Goal: Information Seeking & Learning: Learn about a topic

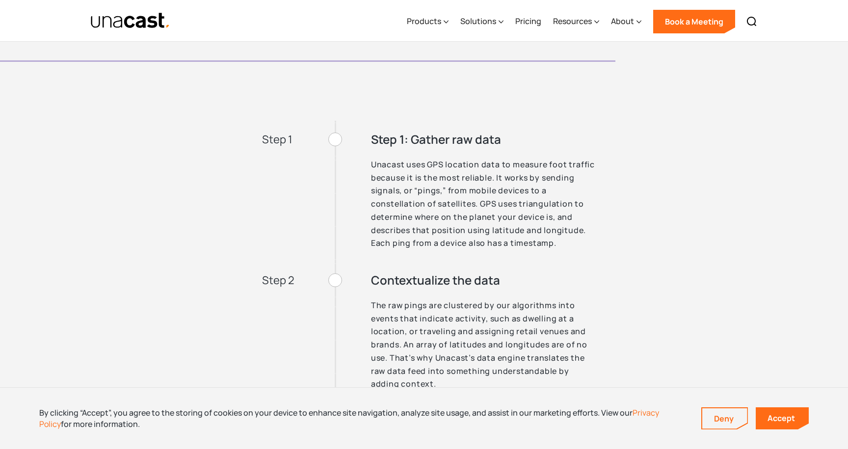
scroll to position [2497, 0]
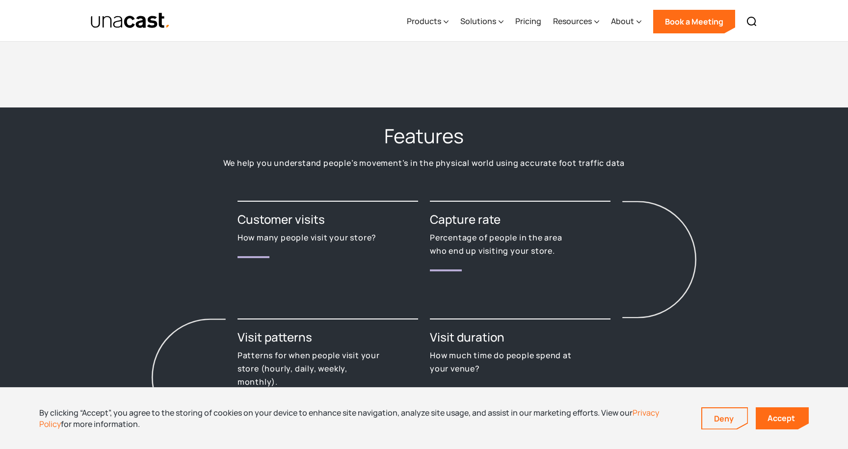
scroll to position [1421, 0]
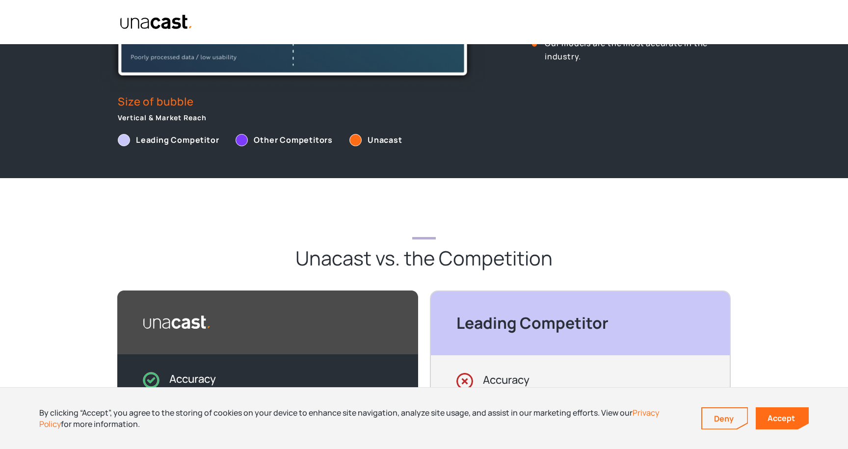
scroll to position [589, 0]
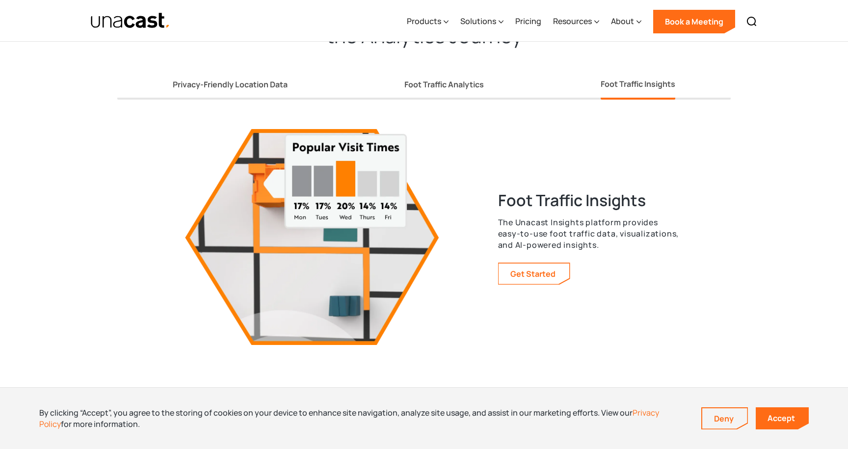
scroll to position [1755, 0]
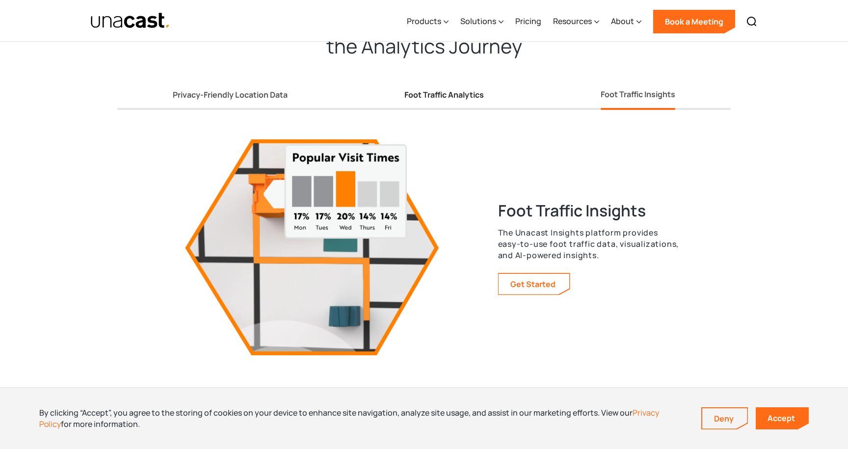
click at [434, 90] on div "Foot Traffic Analytics" at bounding box center [443, 95] width 79 height 10
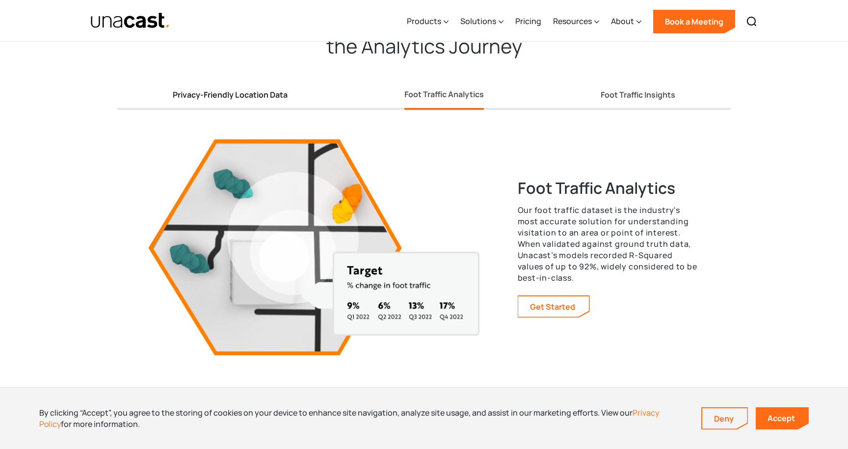
click at [273, 95] on div "Privacy-Friendly Location Data" at bounding box center [230, 95] width 115 height 10
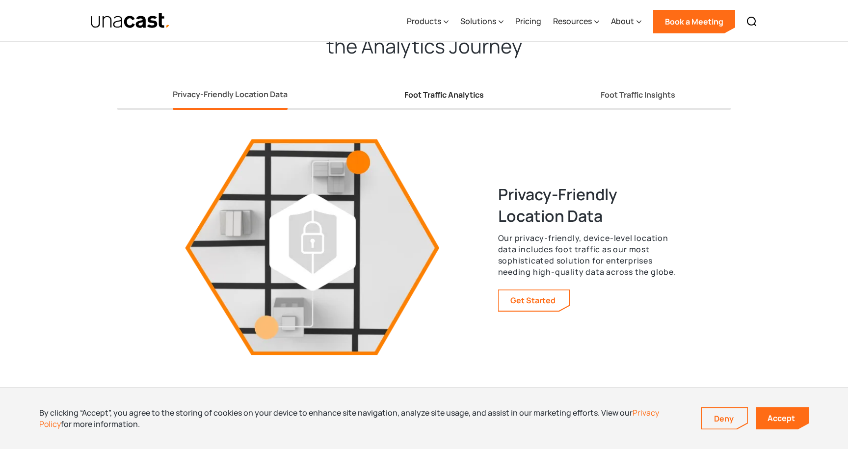
click at [424, 92] on div "Foot Traffic Analytics" at bounding box center [443, 95] width 79 height 10
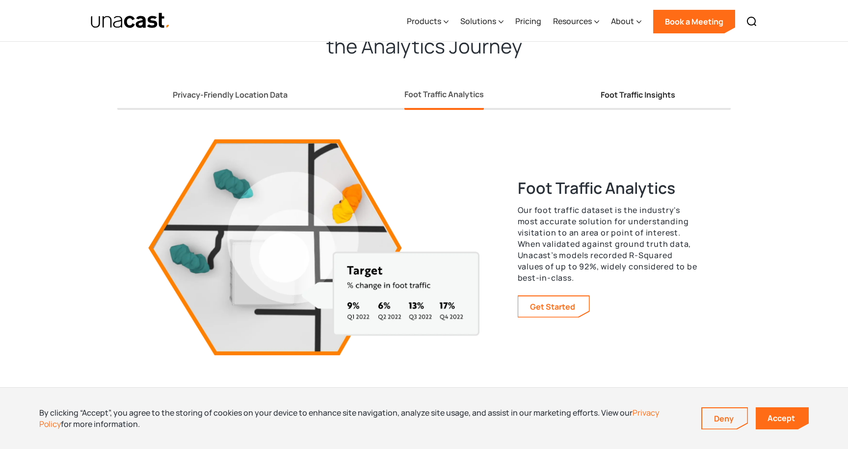
click at [626, 97] on div "Foot Traffic Insights" at bounding box center [638, 95] width 75 height 10
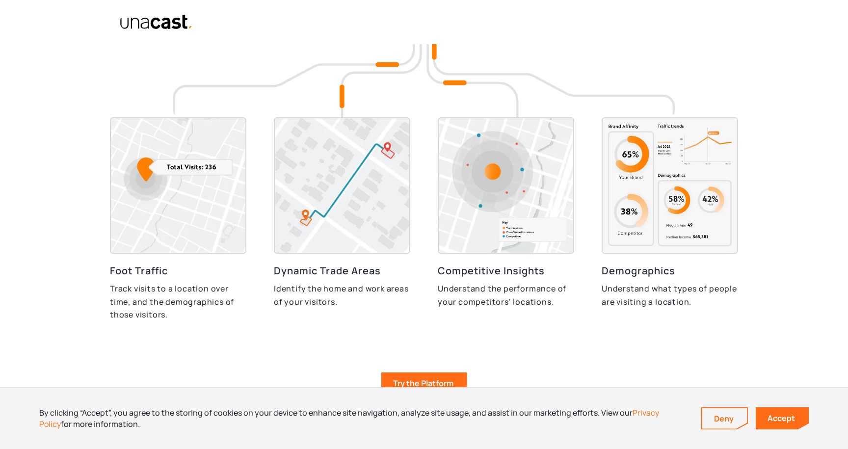
scroll to position [2081, 0]
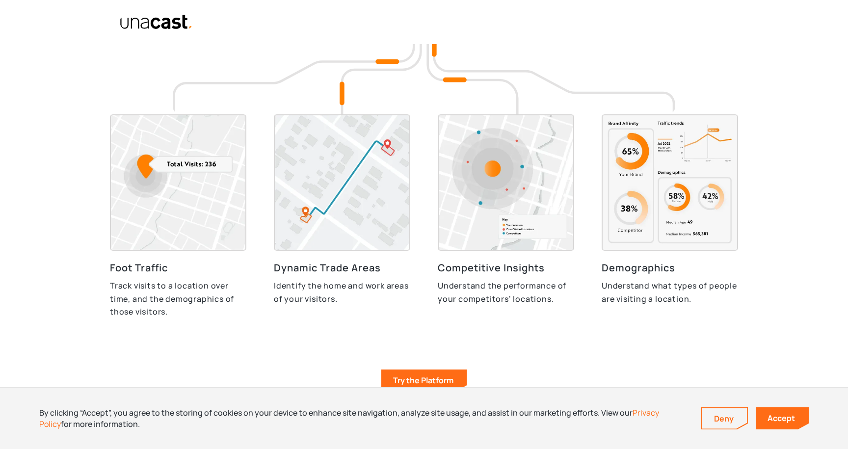
click at [352, 266] on h3 "Dynamic Trade Areas" at bounding box center [342, 268] width 136 height 15
click at [507, 267] on h3 "Competitive Insights" at bounding box center [506, 268] width 136 height 15
click at [651, 205] on img at bounding box center [670, 182] width 136 height 136
click at [441, 50] on img at bounding box center [424, 70] width 502 height 88
